Goal: Information Seeking & Learning: Learn about a topic

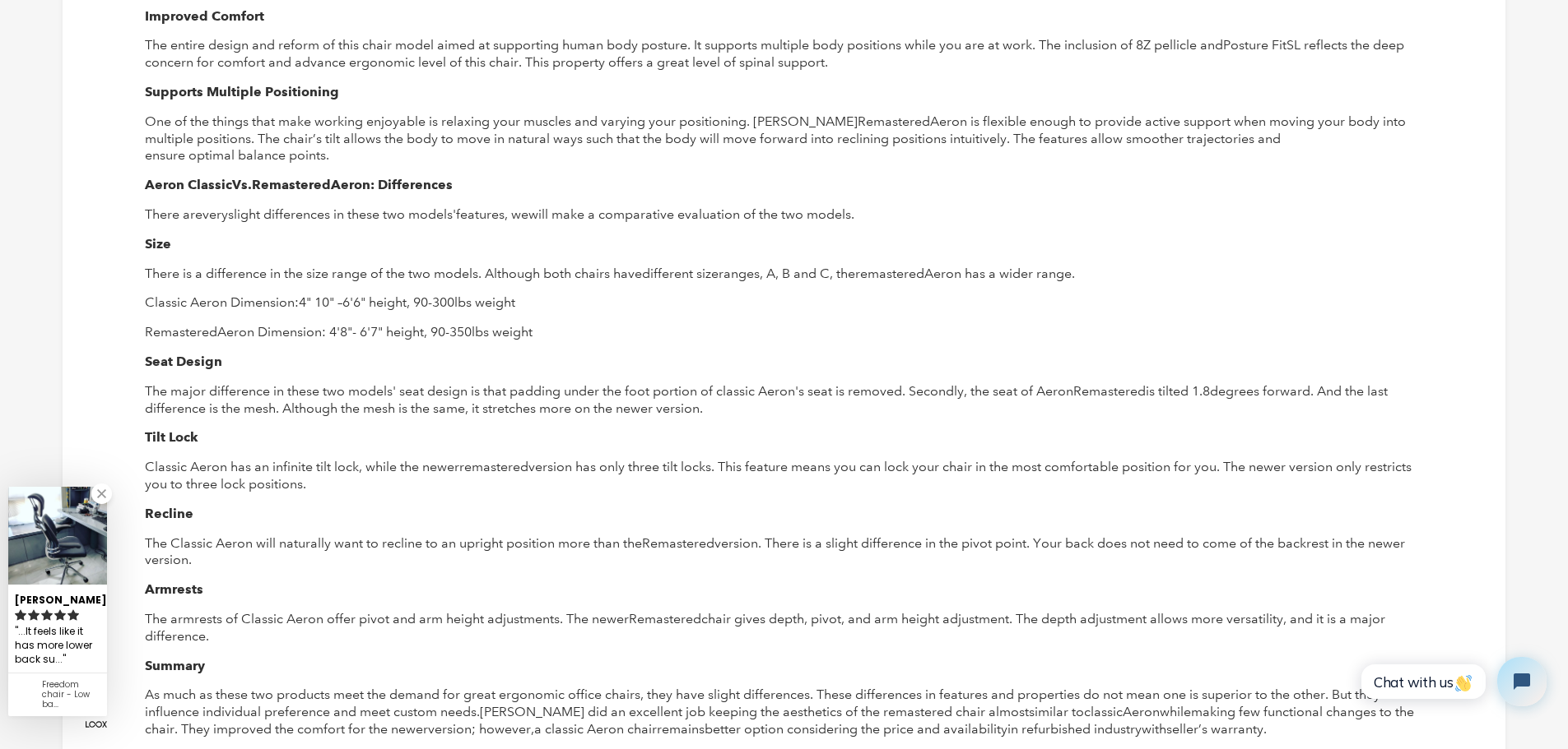
scroll to position [1892, 0]
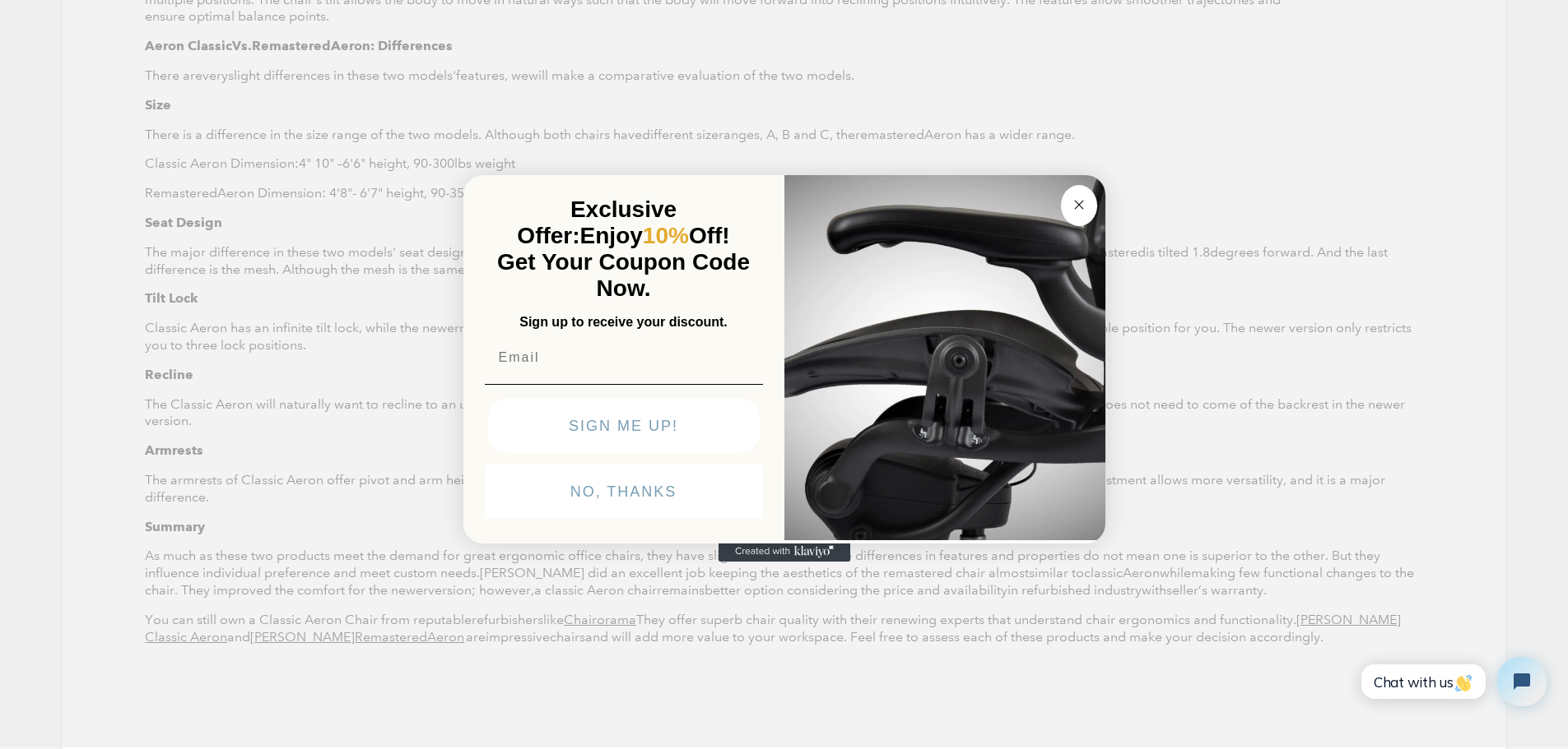
click at [1078, 200] on circle "Close dialog" at bounding box center [1079, 204] width 19 height 19
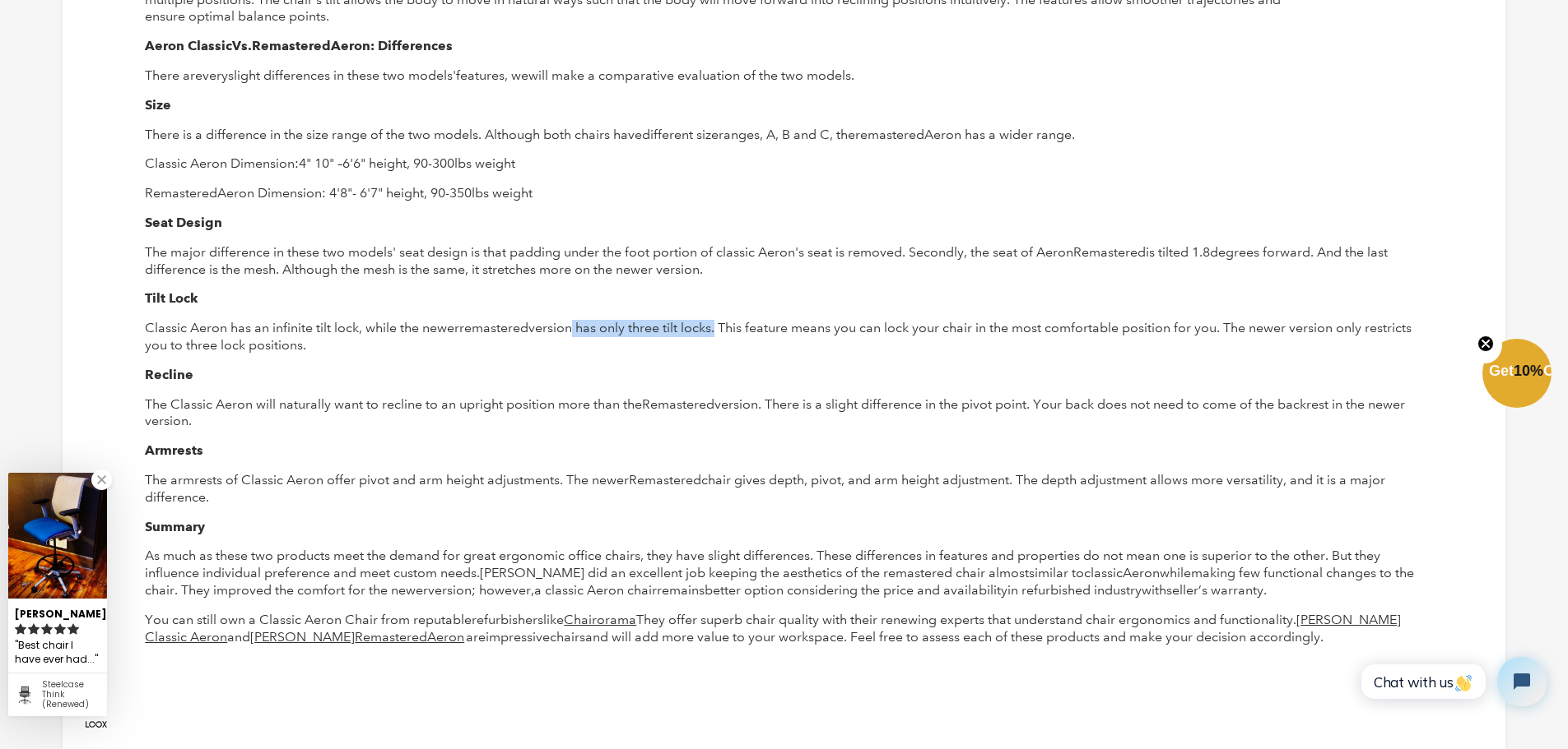
drag, startPoint x: 571, startPoint y: 322, endPoint x: 719, endPoint y: 328, distance: 148.1
click at [719, 328] on span "version has only three tilt locks. This feature means you can lock your chair i…" at bounding box center [779, 336] width 1267 height 33
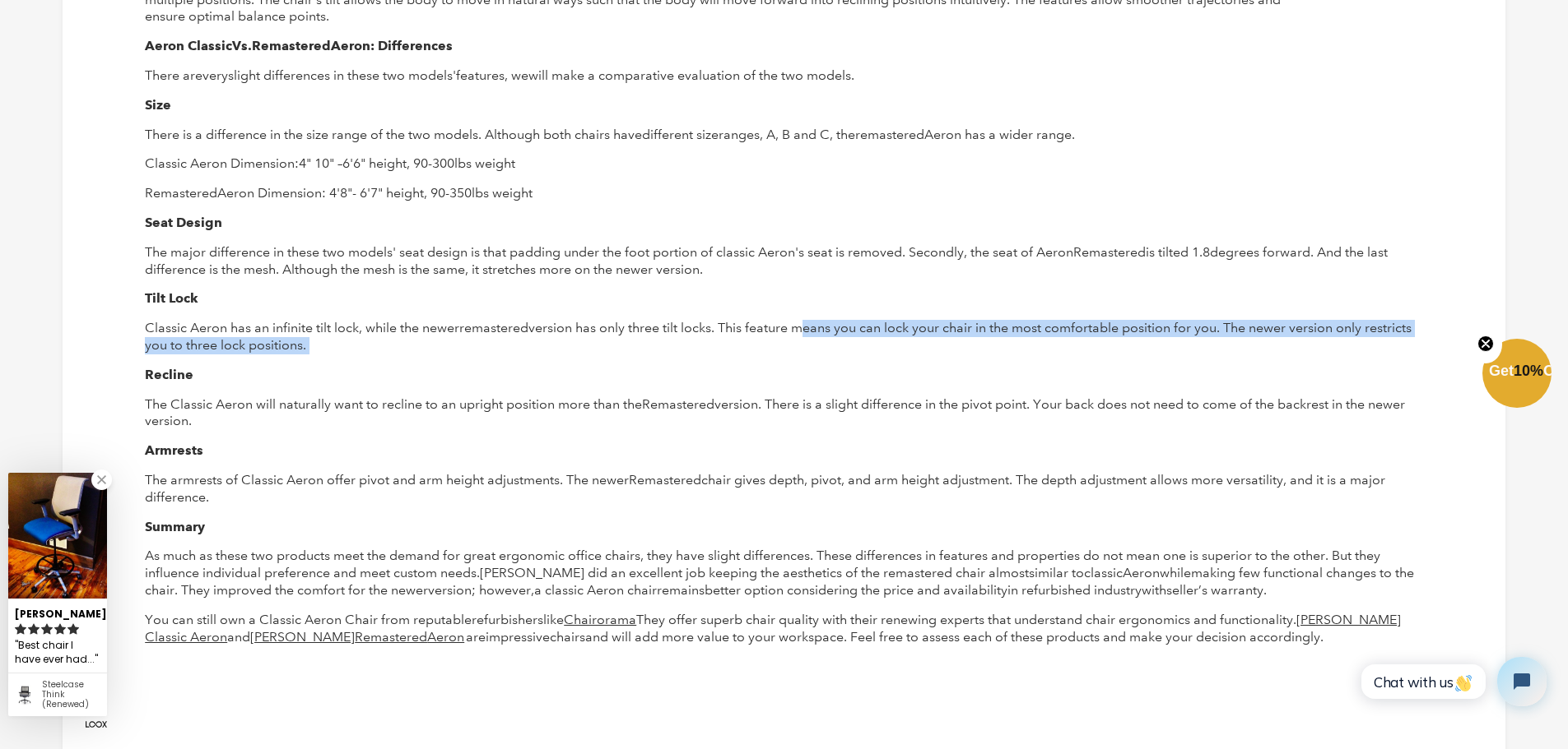
drag, startPoint x: 803, startPoint y: 325, endPoint x: 904, endPoint y: 343, distance: 102.6
click at [904, 343] on p "Classic Aeron has an infinite tilt lock, while the newer remastered version has…" at bounding box center [784, 337] width 1278 height 34
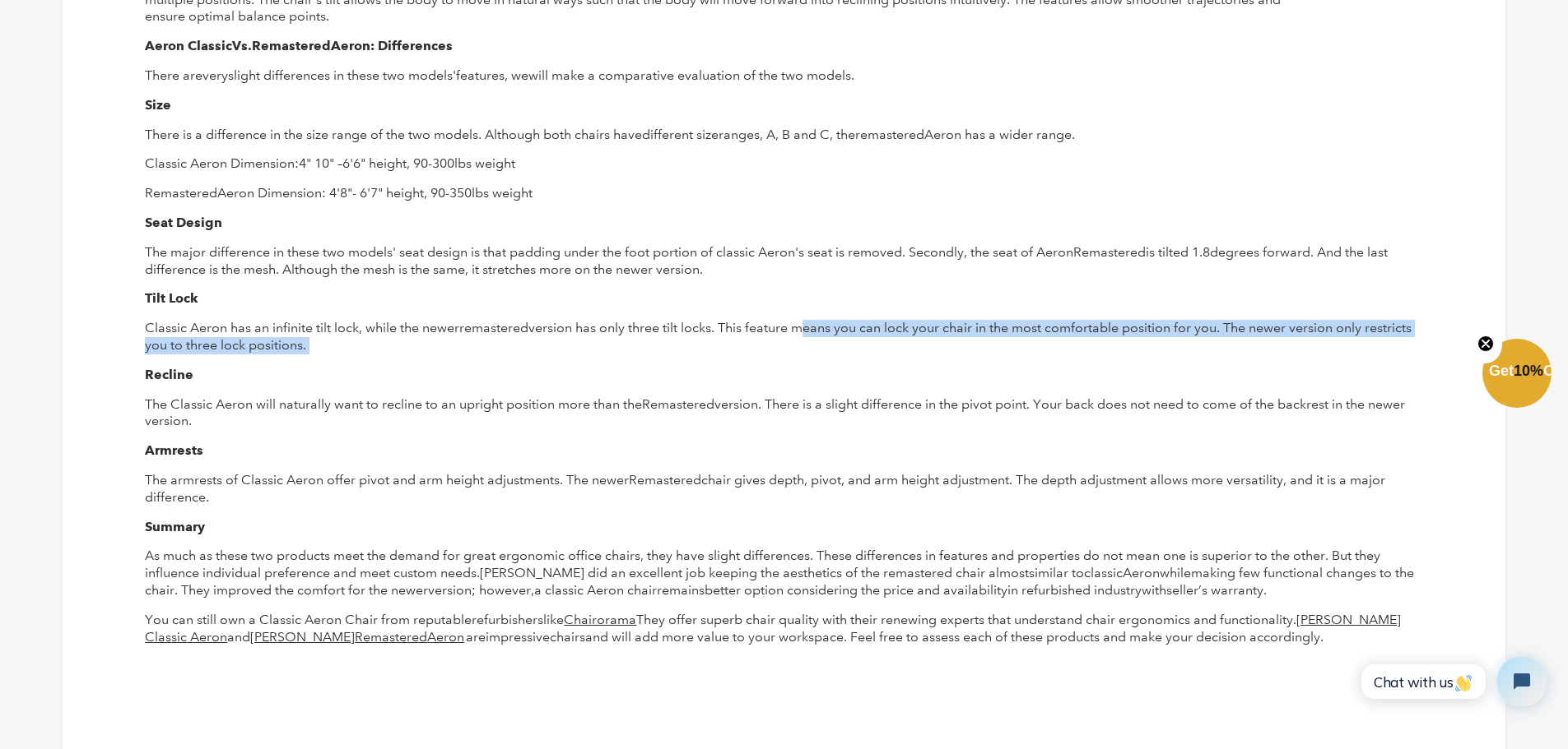
click at [960, 350] on p "Classic Aeron has an infinite tilt lock, while the newer remastered version has…" at bounding box center [784, 337] width 1278 height 34
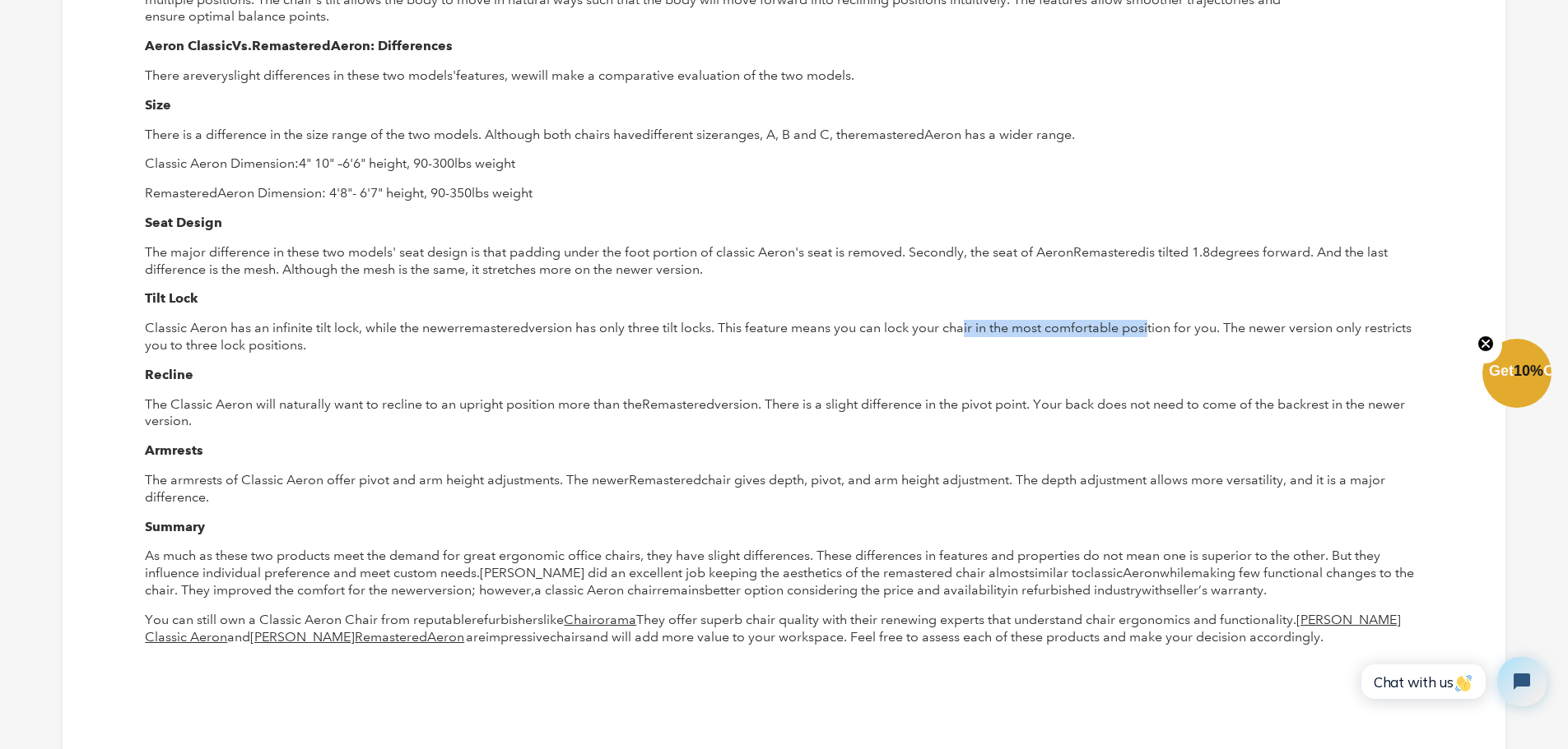
drag, startPoint x: 963, startPoint y: 331, endPoint x: 1152, endPoint y: 335, distance: 189.0
click at [1152, 335] on span "version has only three tilt locks. This feature means you can lock your chair i…" at bounding box center [779, 336] width 1267 height 33
click at [860, 347] on p "Classic Aeron has an infinite tilt lock, while the newer remastered version has…" at bounding box center [784, 337] width 1278 height 34
drag, startPoint x: 613, startPoint y: 325, endPoint x: 693, endPoint y: 330, distance: 80.2
click at [693, 330] on span "version has only three tilt locks. This feature means you can lock your chair i…" at bounding box center [779, 336] width 1267 height 33
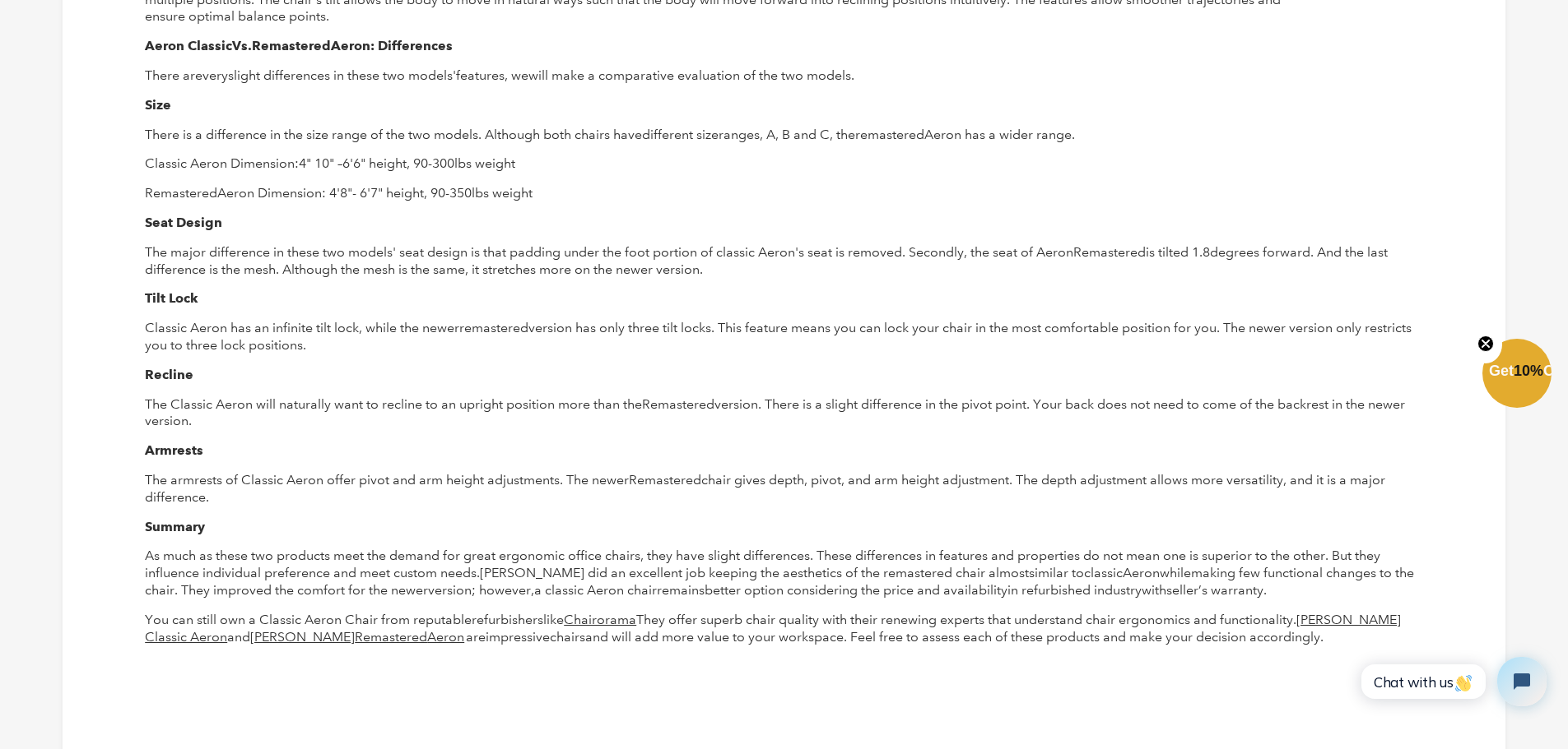
click at [700, 336] on span "version has only three tilt locks. This feature means you can lock your chair i…" at bounding box center [779, 336] width 1267 height 33
click at [690, 327] on span "version has only three tilt locks. This feature means you can lock your chair i…" at bounding box center [779, 336] width 1267 height 33
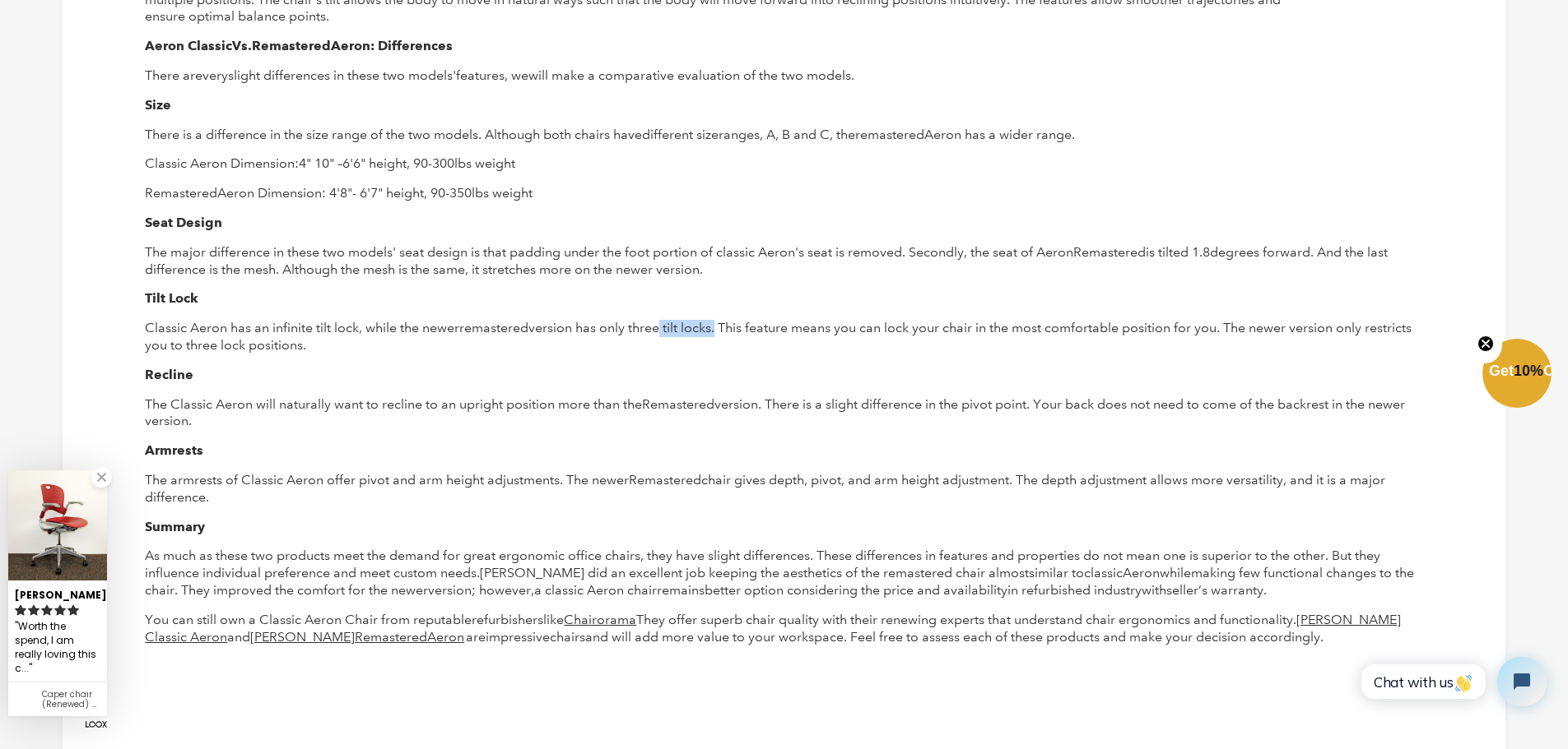
drag, startPoint x: 658, startPoint y: 328, endPoint x: 721, endPoint y: 329, distance: 63.0
click at [721, 329] on span "version has only three tilt locks. This feature means you can lock your chair i…" at bounding box center [779, 336] width 1267 height 33
drag, startPoint x: 762, startPoint y: 334, endPoint x: 845, endPoint y: 334, distance: 83.0
click at [845, 334] on span "version has only three tilt locks. This feature means you can lock your chair i…" at bounding box center [779, 336] width 1267 height 33
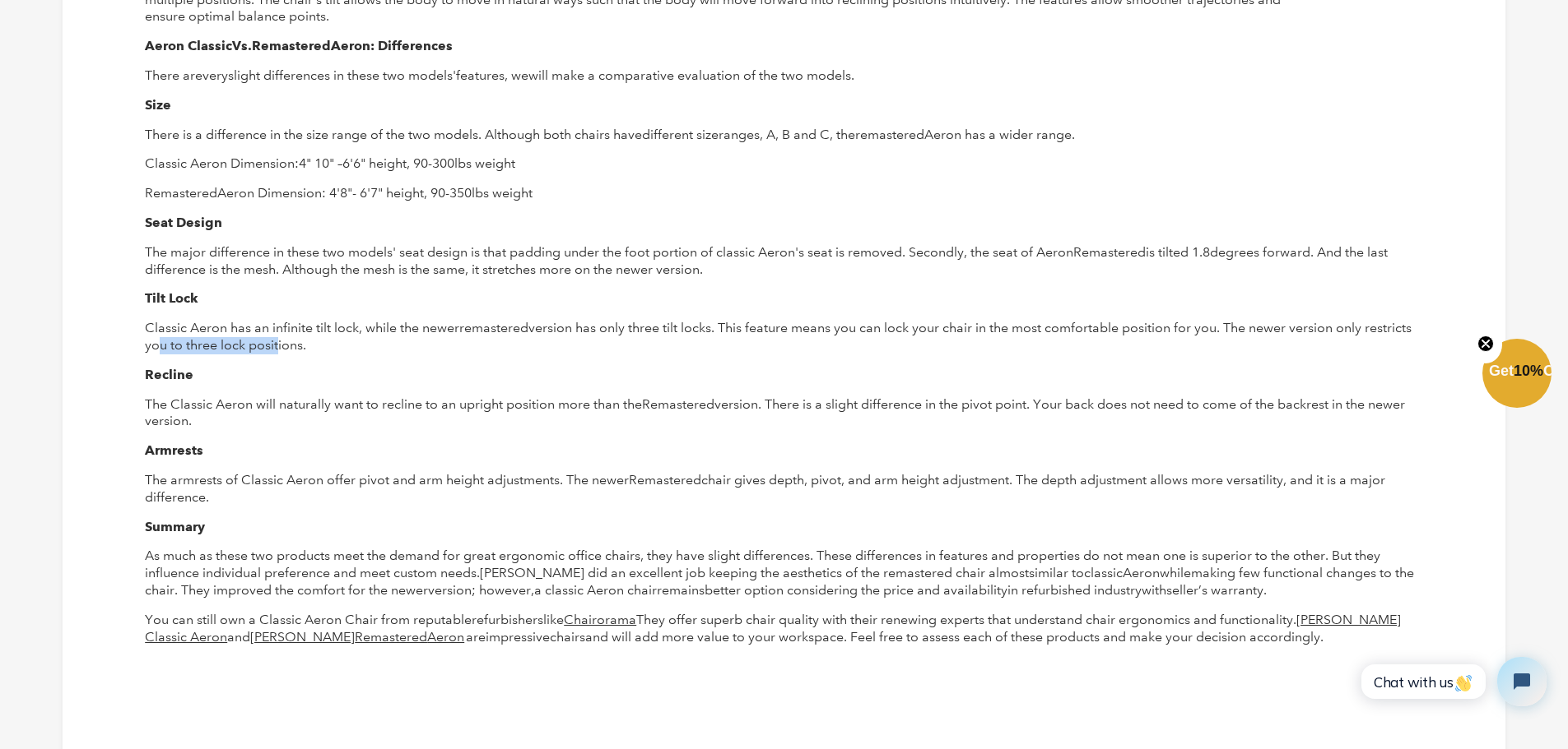
drag, startPoint x: 155, startPoint y: 342, endPoint x: 274, endPoint y: 346, distance: 119.1
click at [274, 346] on span "version has only three tilt locks. This feature means you can lock your chair i…" at bounding box center [779, 336] width 1267 height 33
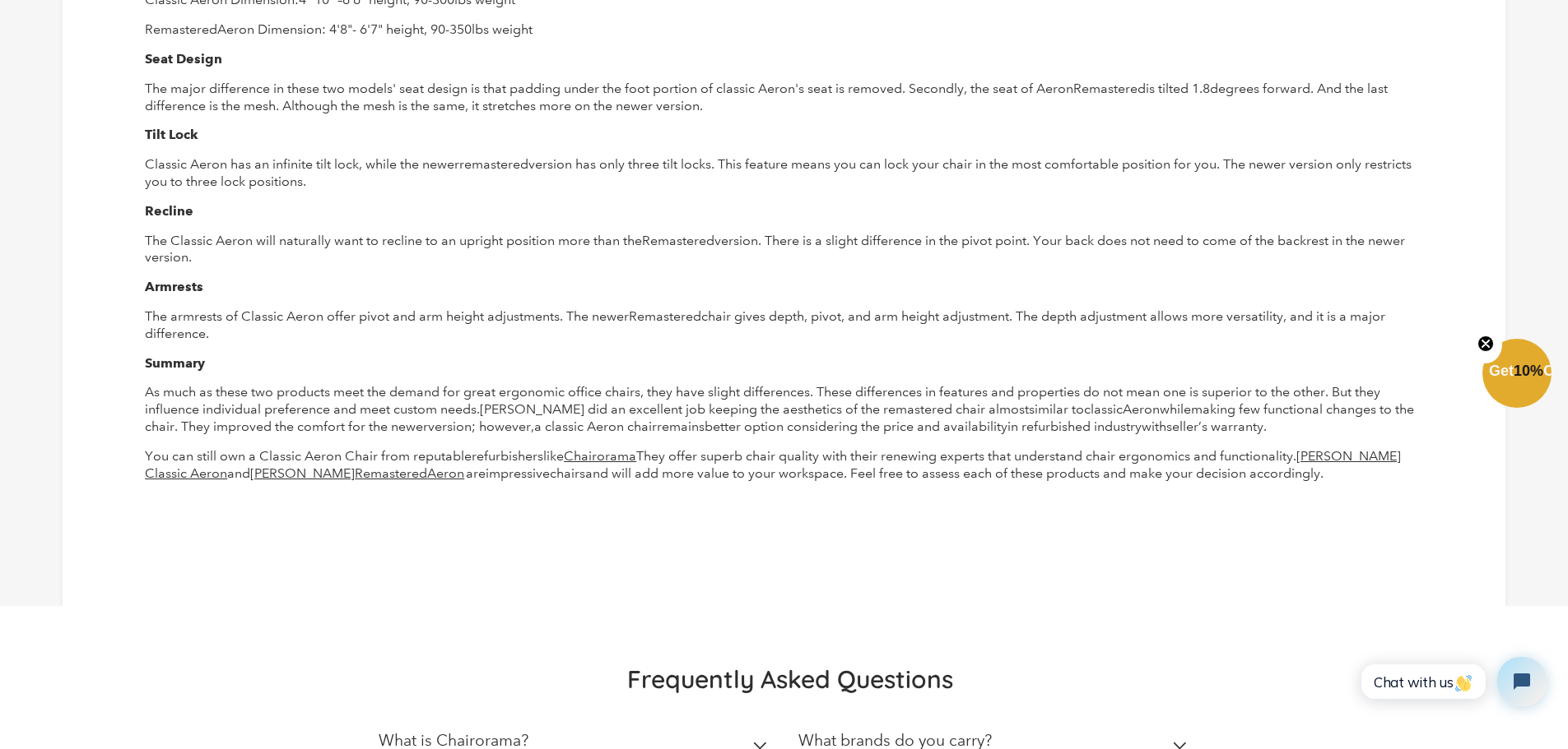
scroll to position [2057, 0]
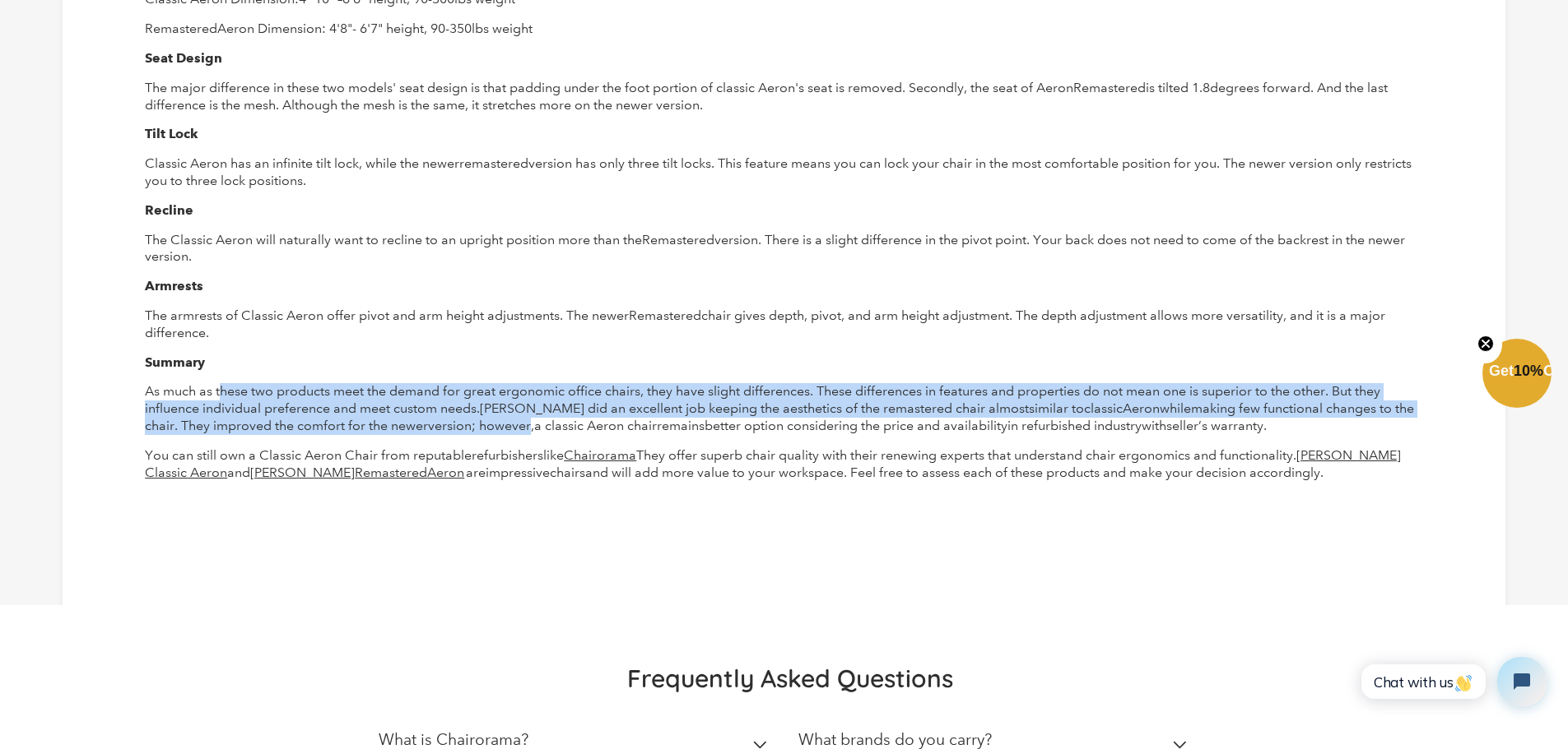
drag, startPoint x: 264, startPoint y: 411, endPoint x: 534, endPoint y: 430, distance: 270.7
click at [534, 430] on p "As much as these two products meet the demand for great ergonomic office chairs…" at bounding box center [784, 409] width 1278 height 51
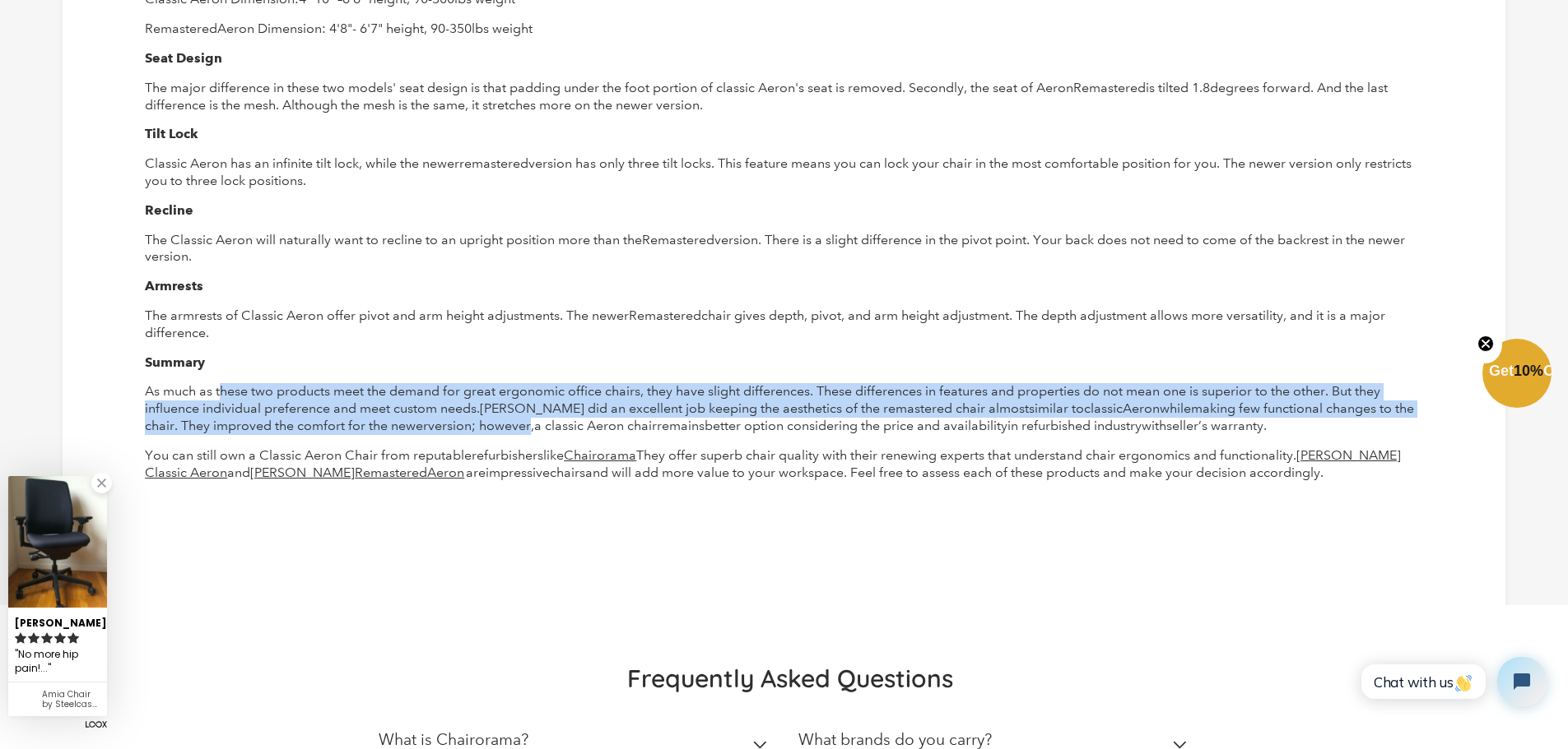
click at [515, 419] on span "however," at bounding box center [506, 425] width 55 height 15
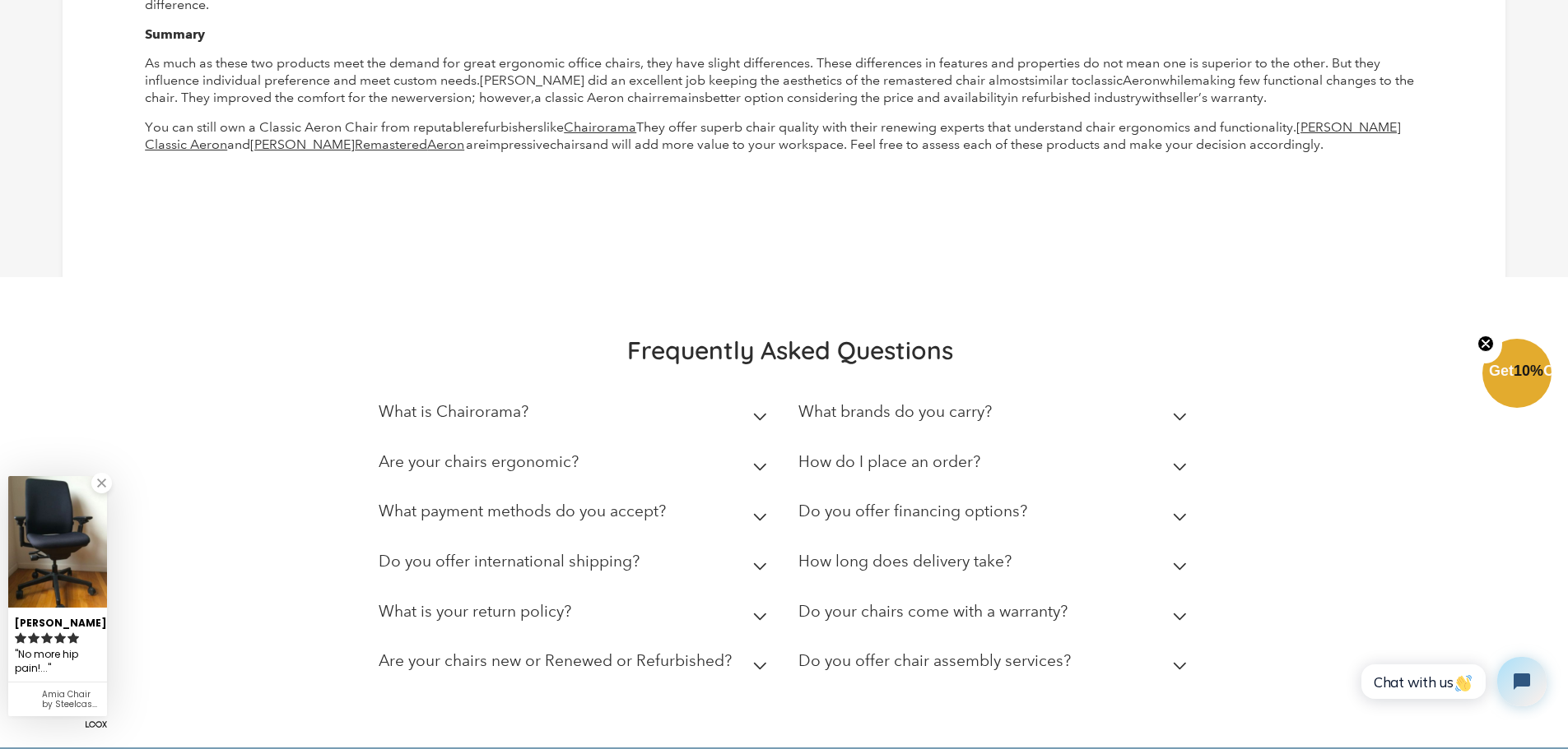
scroll to position [2386, 0]
